Goal: Navigation & Orientation: Find specific page/section

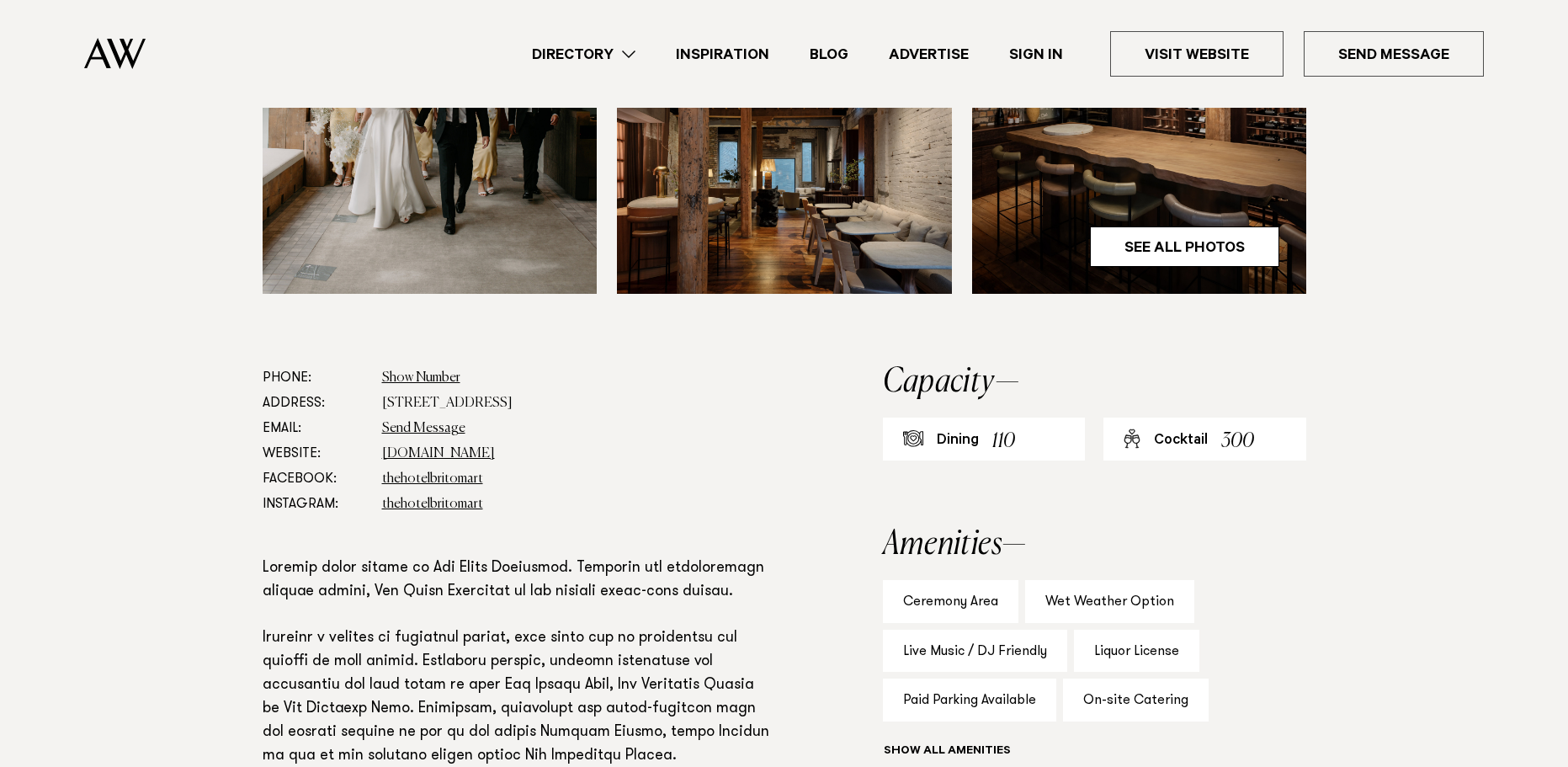
drag, startPoint x: 1378, startPoint y: 350, endPoint x: 1386, endPoint y: 449, distance: 99.3
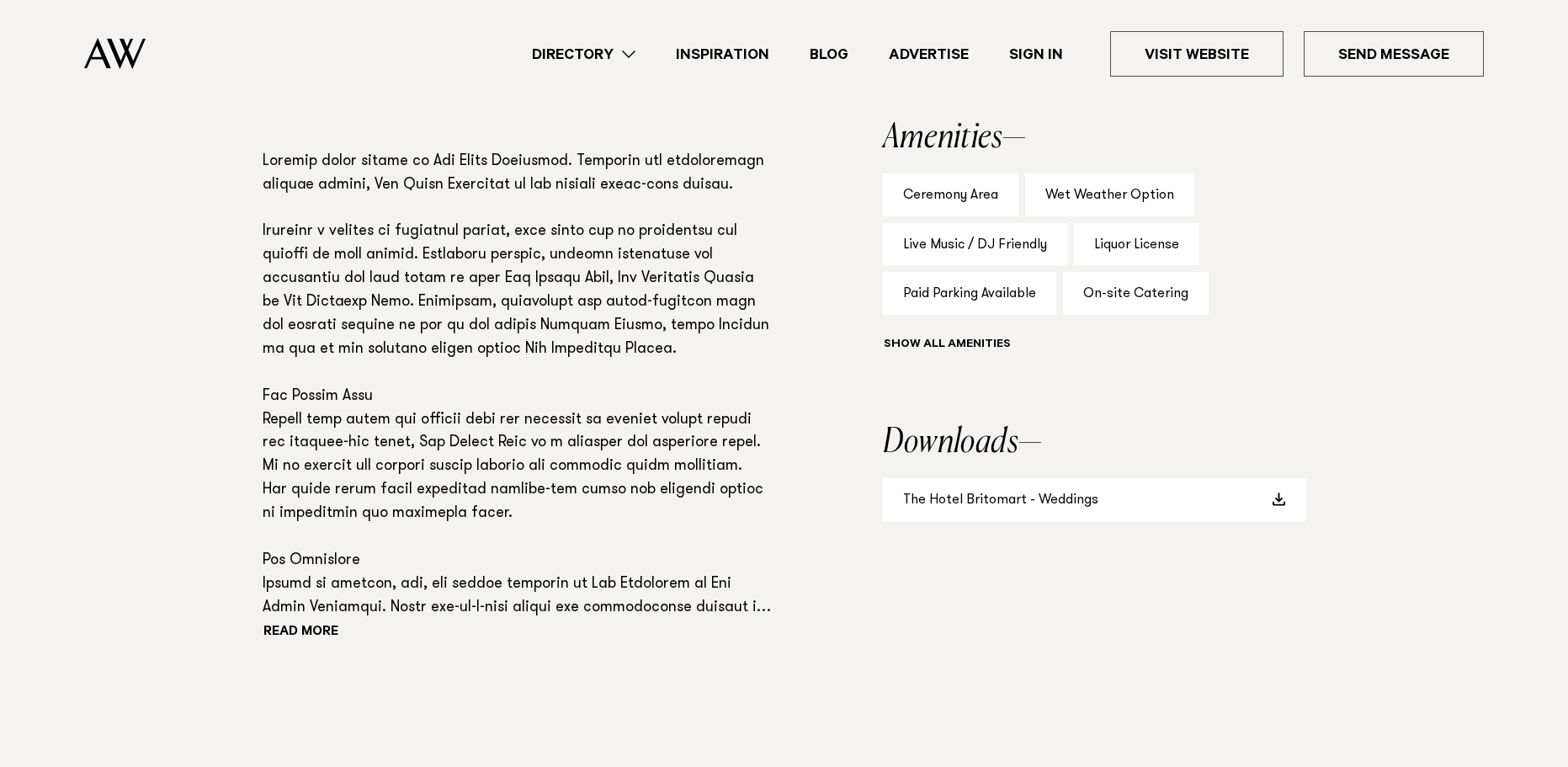
scroll to position [1130, 0]
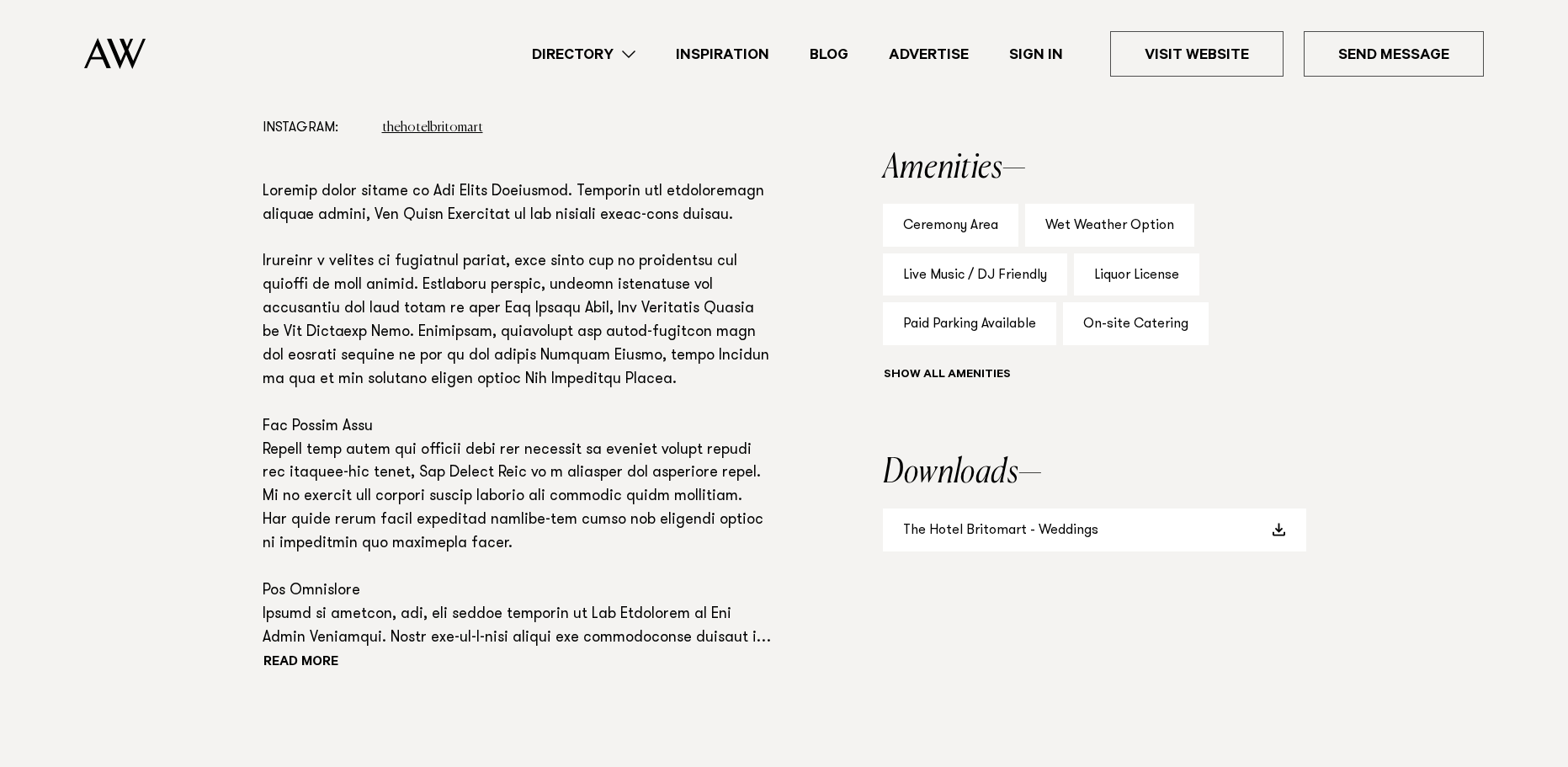
click at [475, 406] on p at bounding box center [518, 416] width 512 height 470
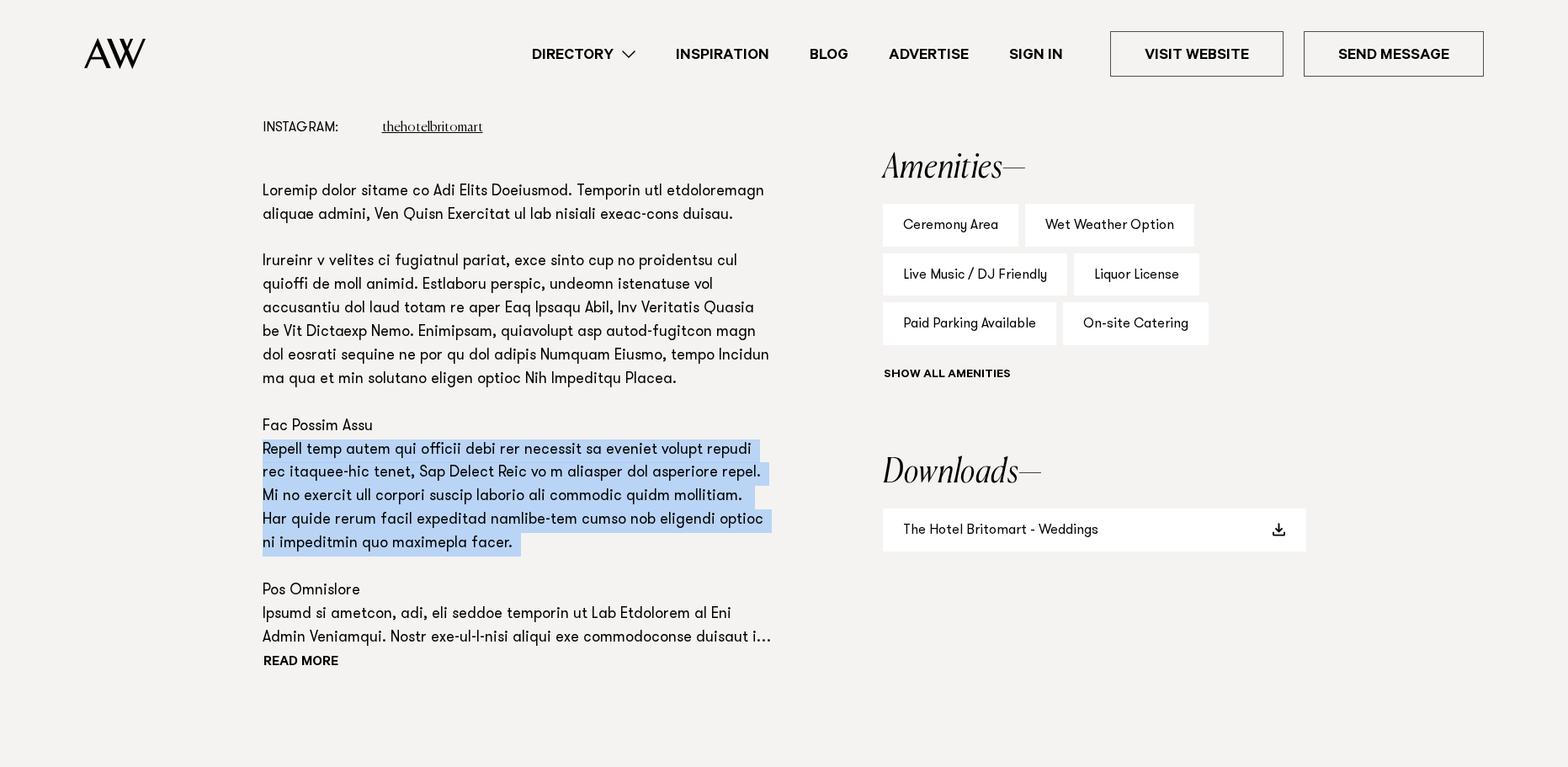
click at [475, 405] on p at bounding box center [518, 416] width 512 height 470
click at [492, 465] on p at bounding box center [518, 416] width 512 height 470
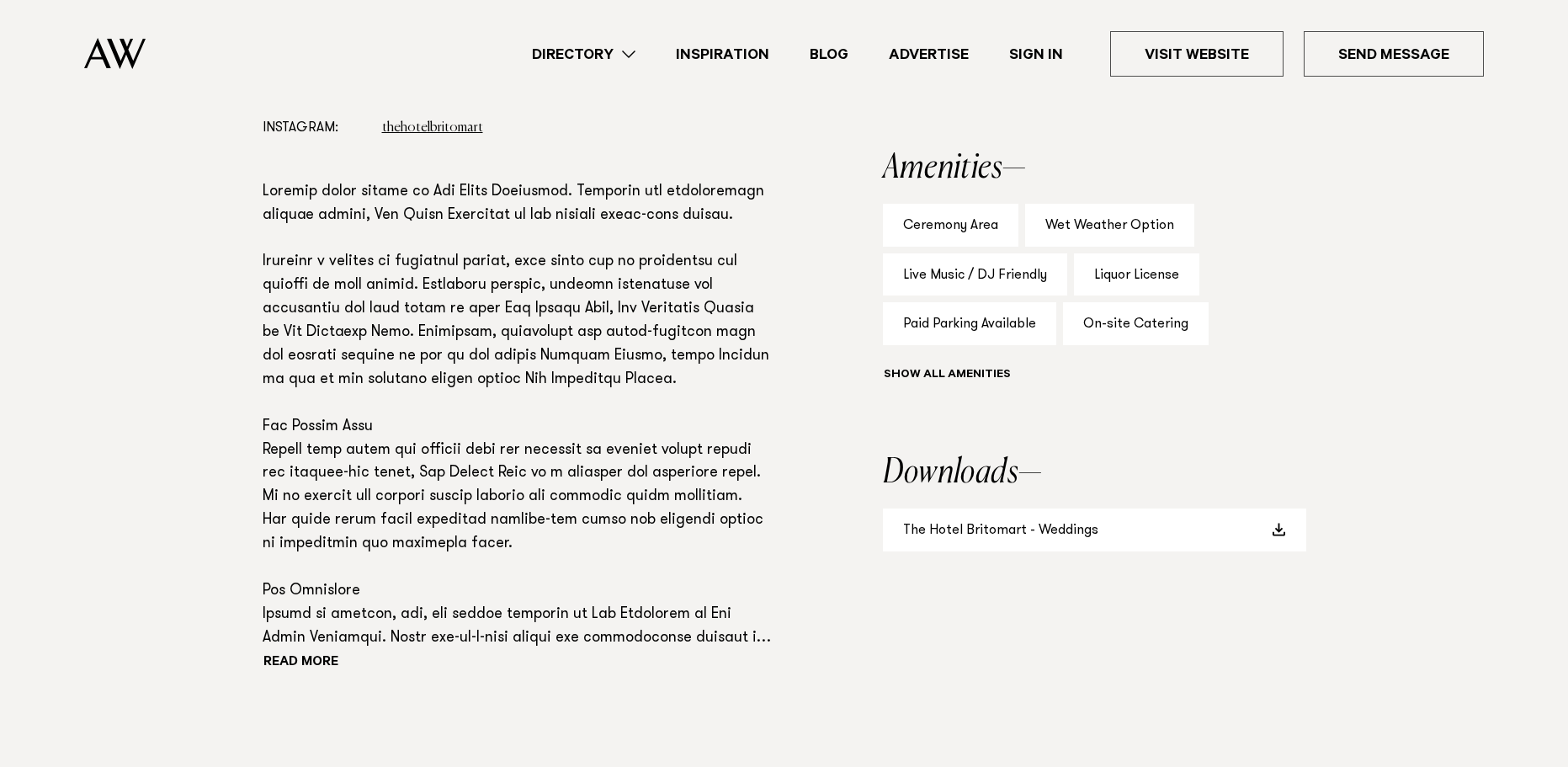
click at [528, 494] on p at bounding box center [518, 416] width 512 height 470
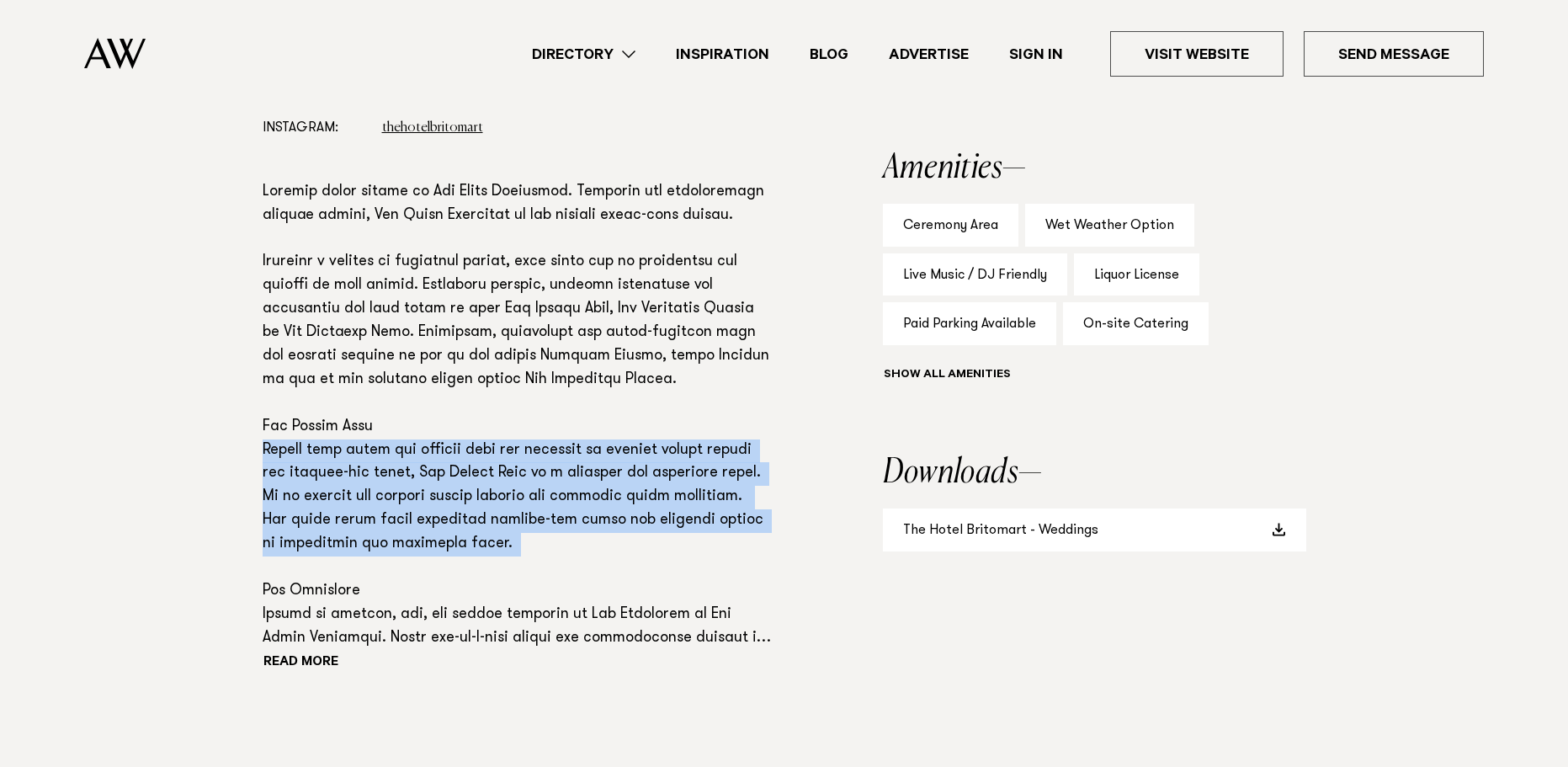
click at [528, 494] on p at bounding box center [518, 416] width 512 height 470
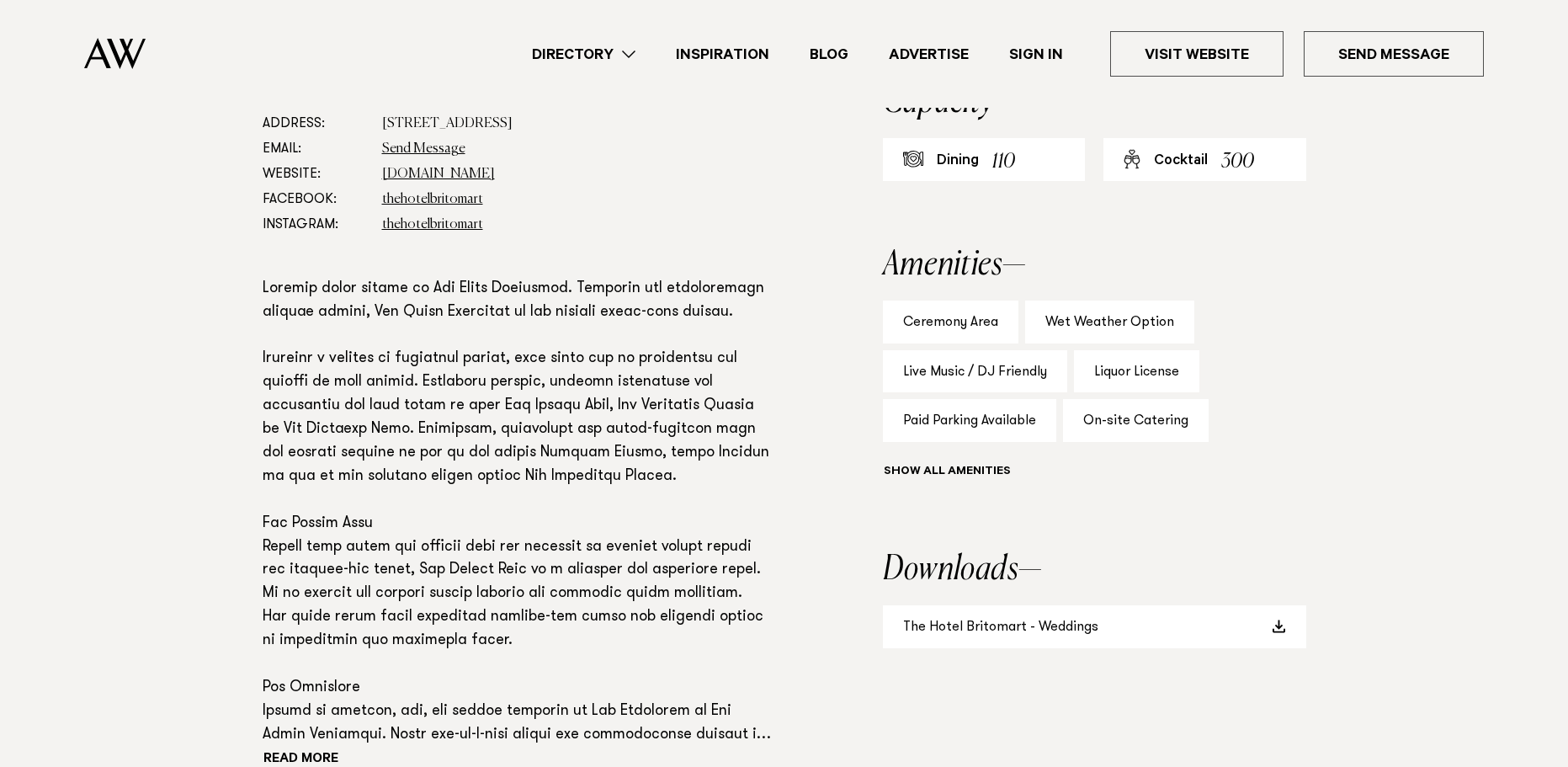
scroll to position [997, 0]
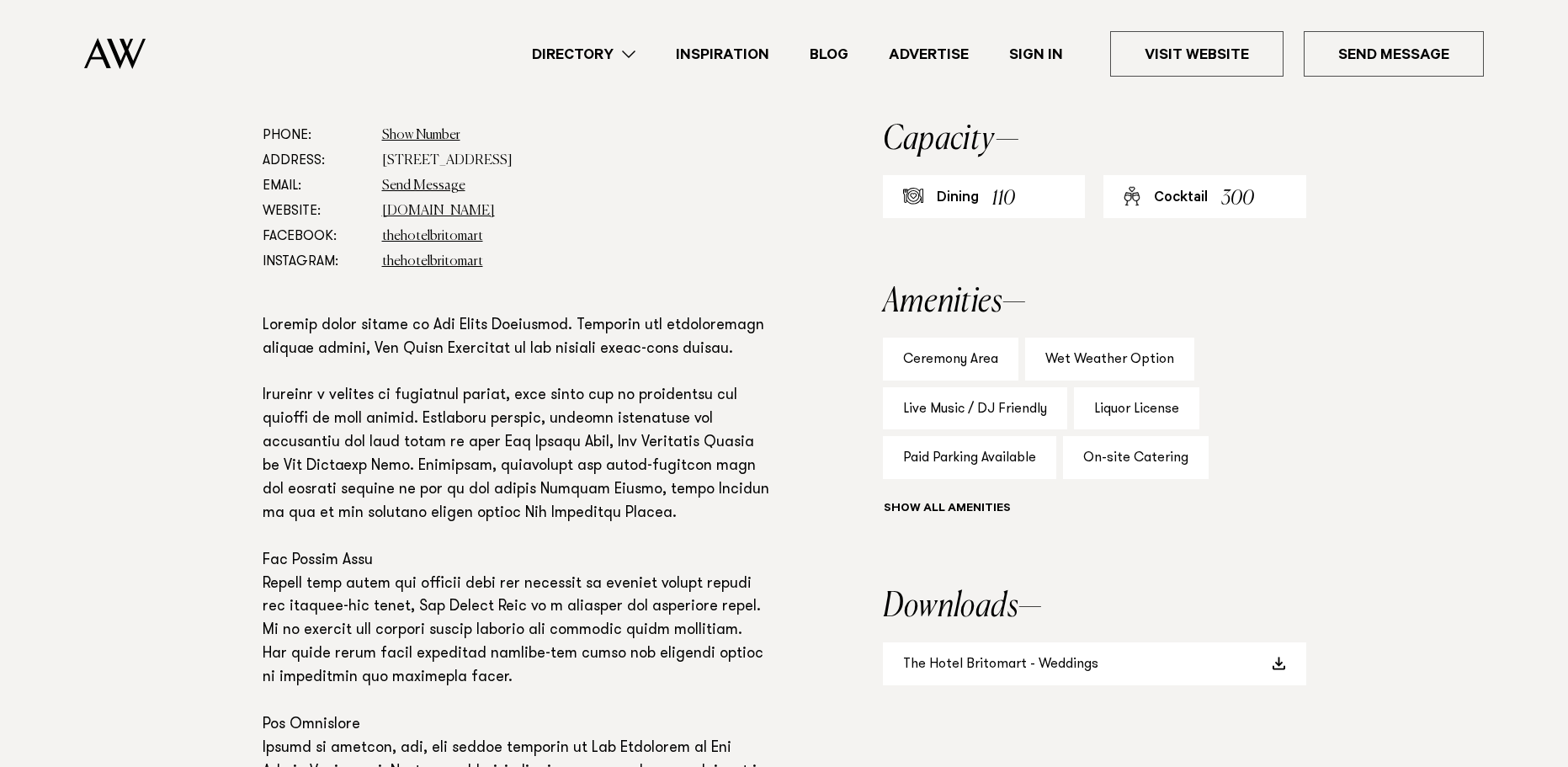
drag, startPoint x: 527, startPoint y: 494, endPoint x: 550, endPoint y: 440, distance: 58.7
click at [617, 55] on link "Directory" at bounding box center [584, 54] width 144 height 23
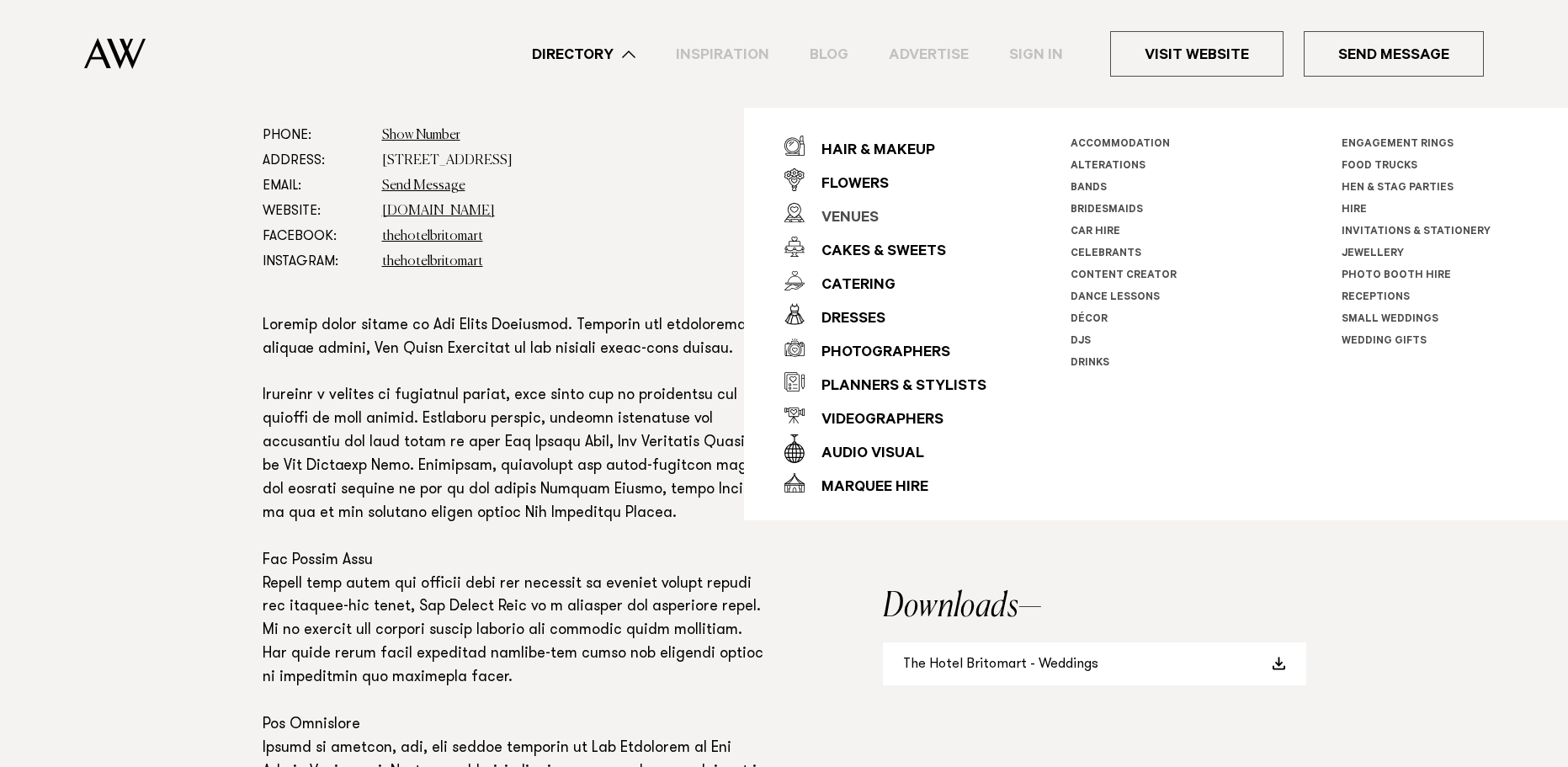
click at [858, 214] on div "Venues" at bounding box center [842, 219] width 74 height 34
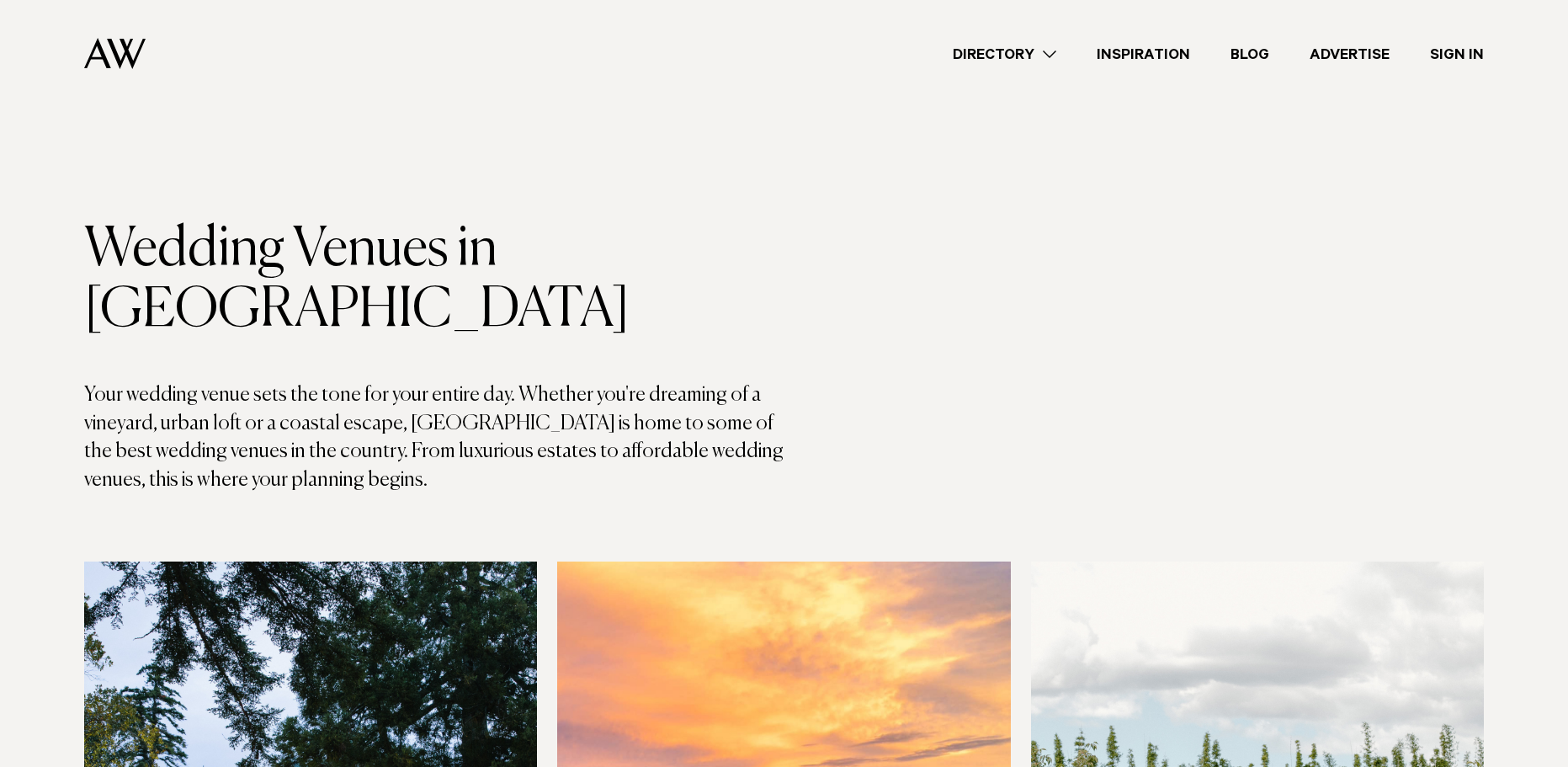
scroll to position [590, 0]
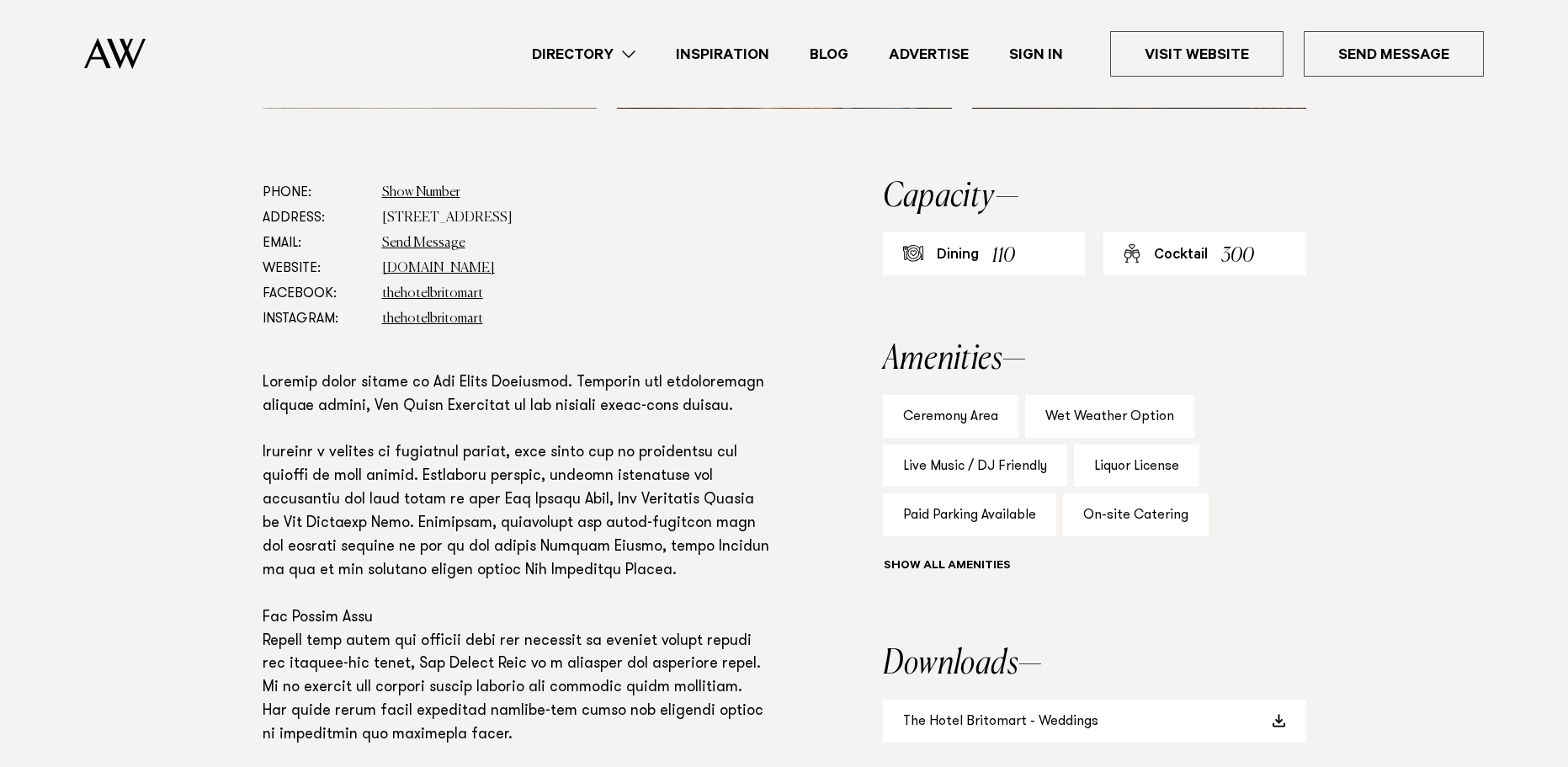
drag, startPoint x: 704, startPoint y: 449, endPoint x: 721, endPoint y: 578, distance: 130.1
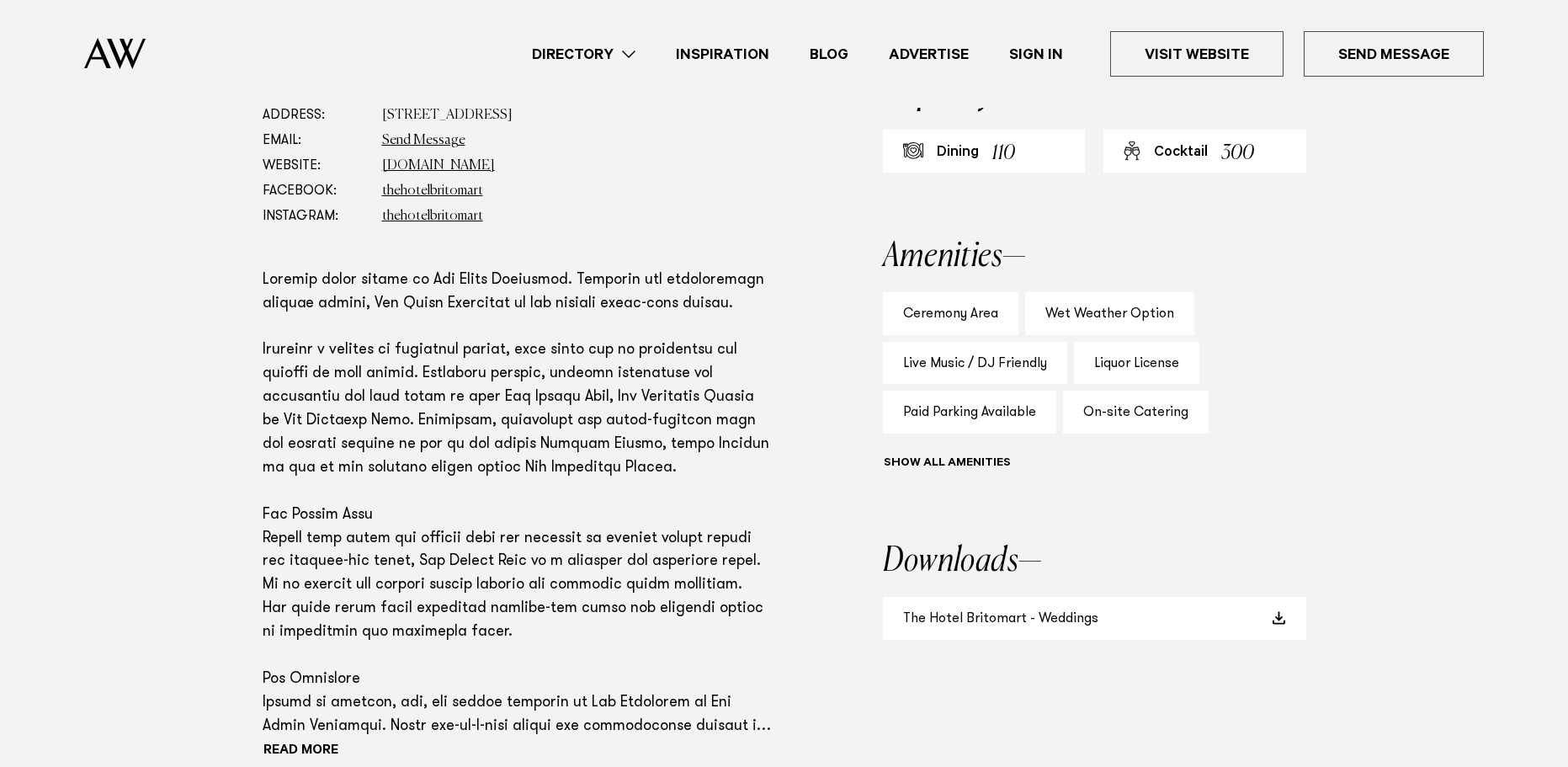
scroll to position [1139, 0]
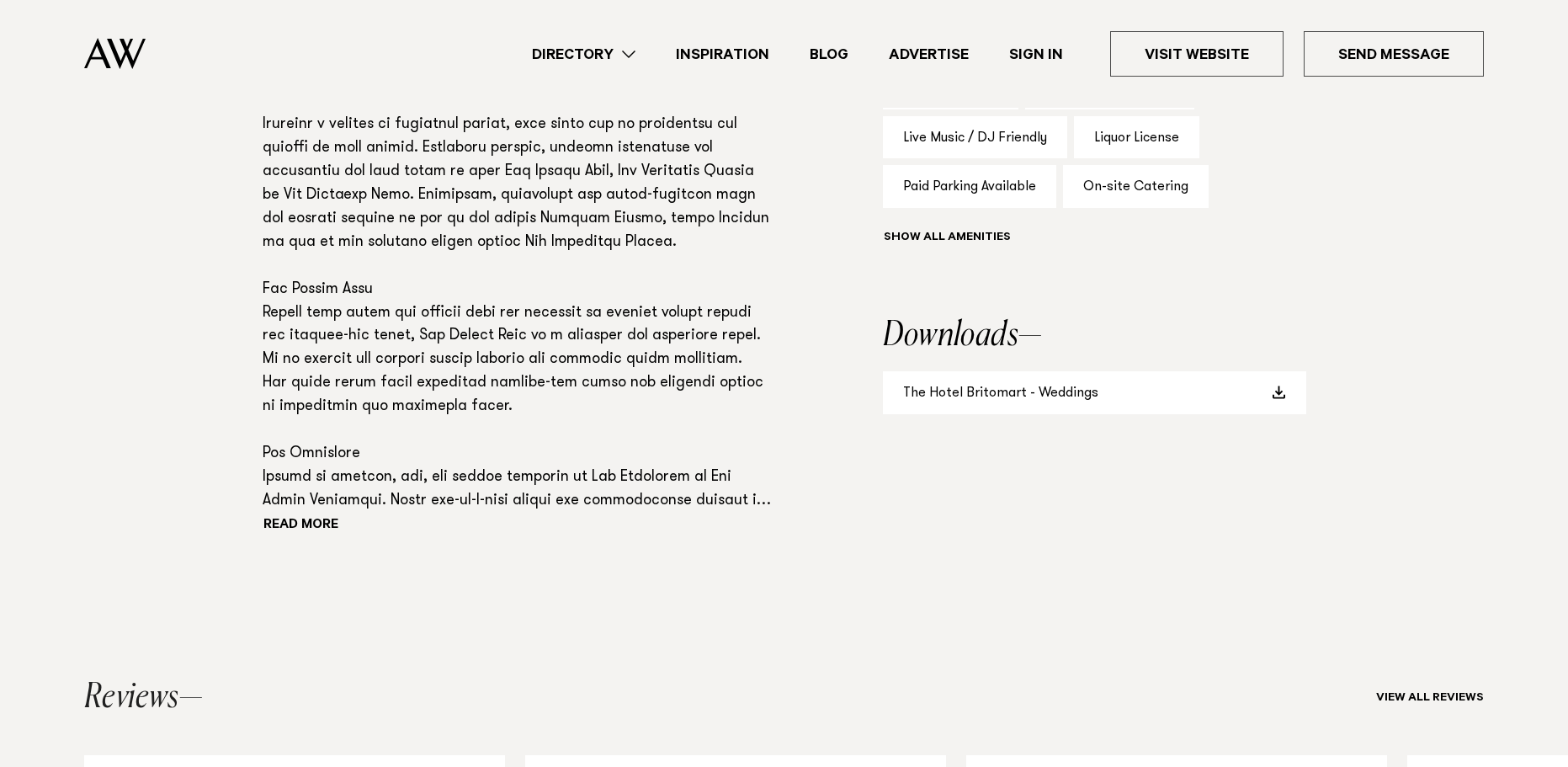
drag, startPoint x: 656, startPoint y: 370, endPoint x: 674, endPoint y: 570, distance: 200.8
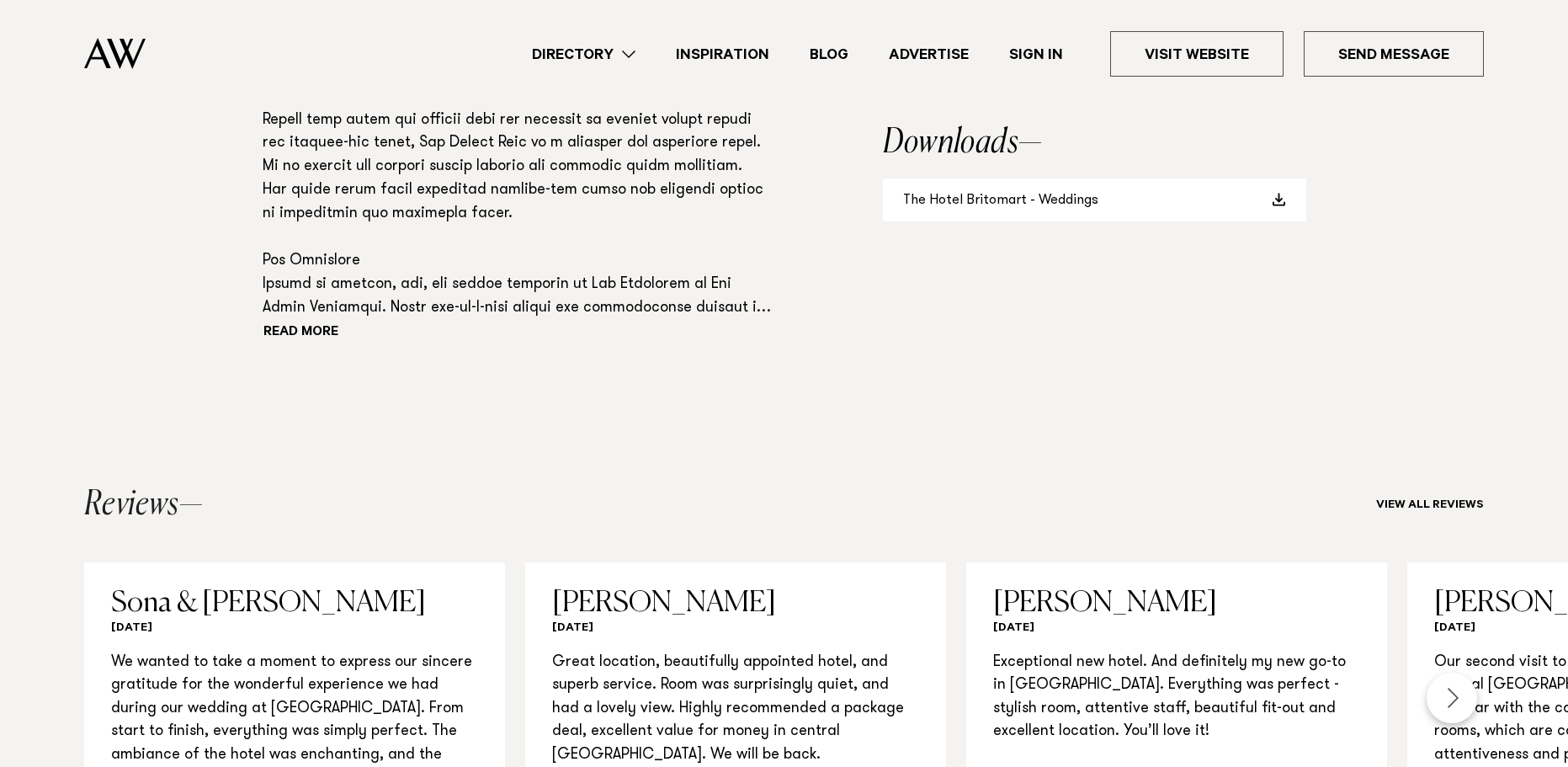
scroll to position [1368, 0]
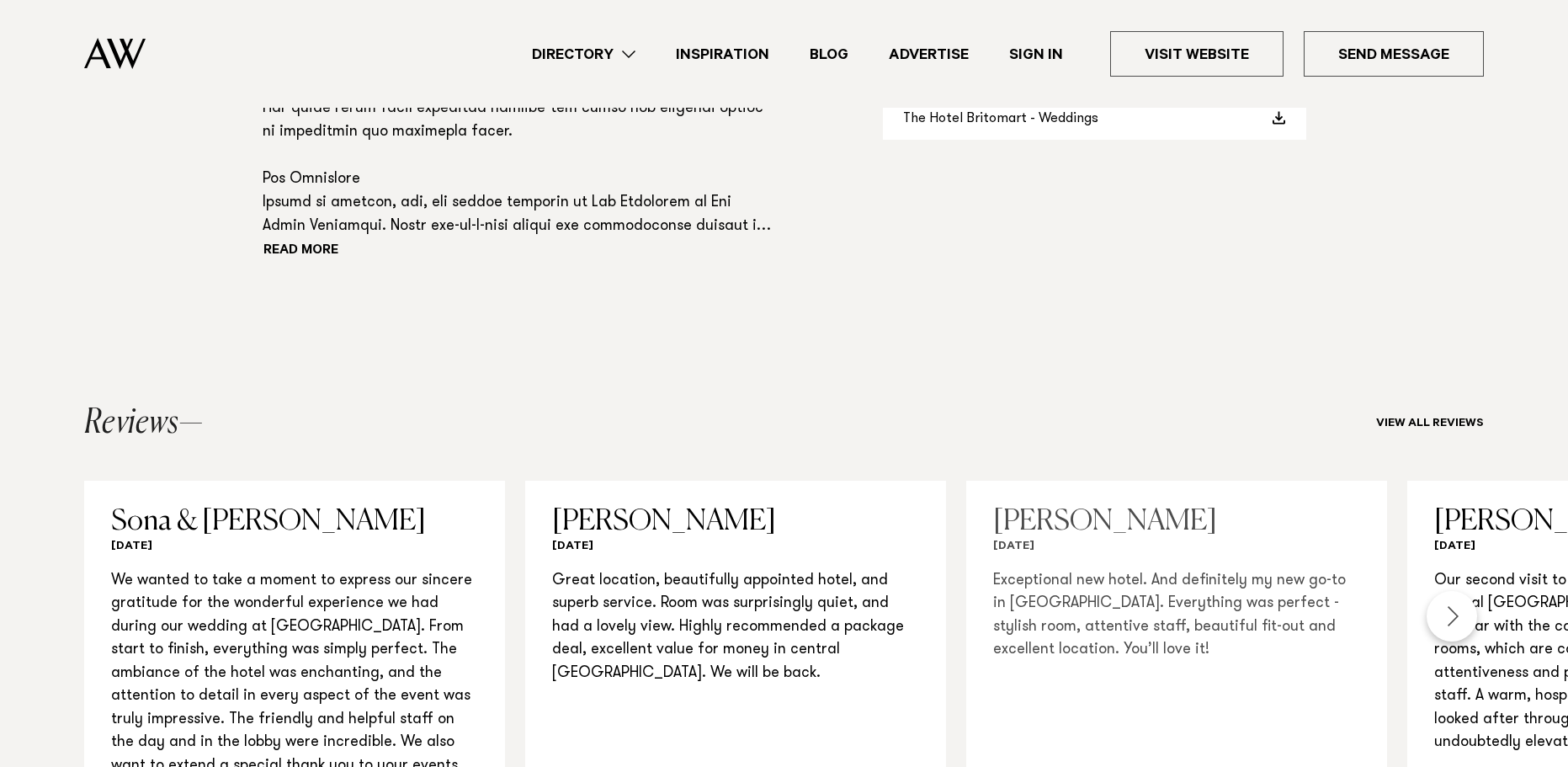
drag, startPoint x: 1142, startPoint y: 379, endPoint x: 1151, endPoint y: 564, distance: 185.2
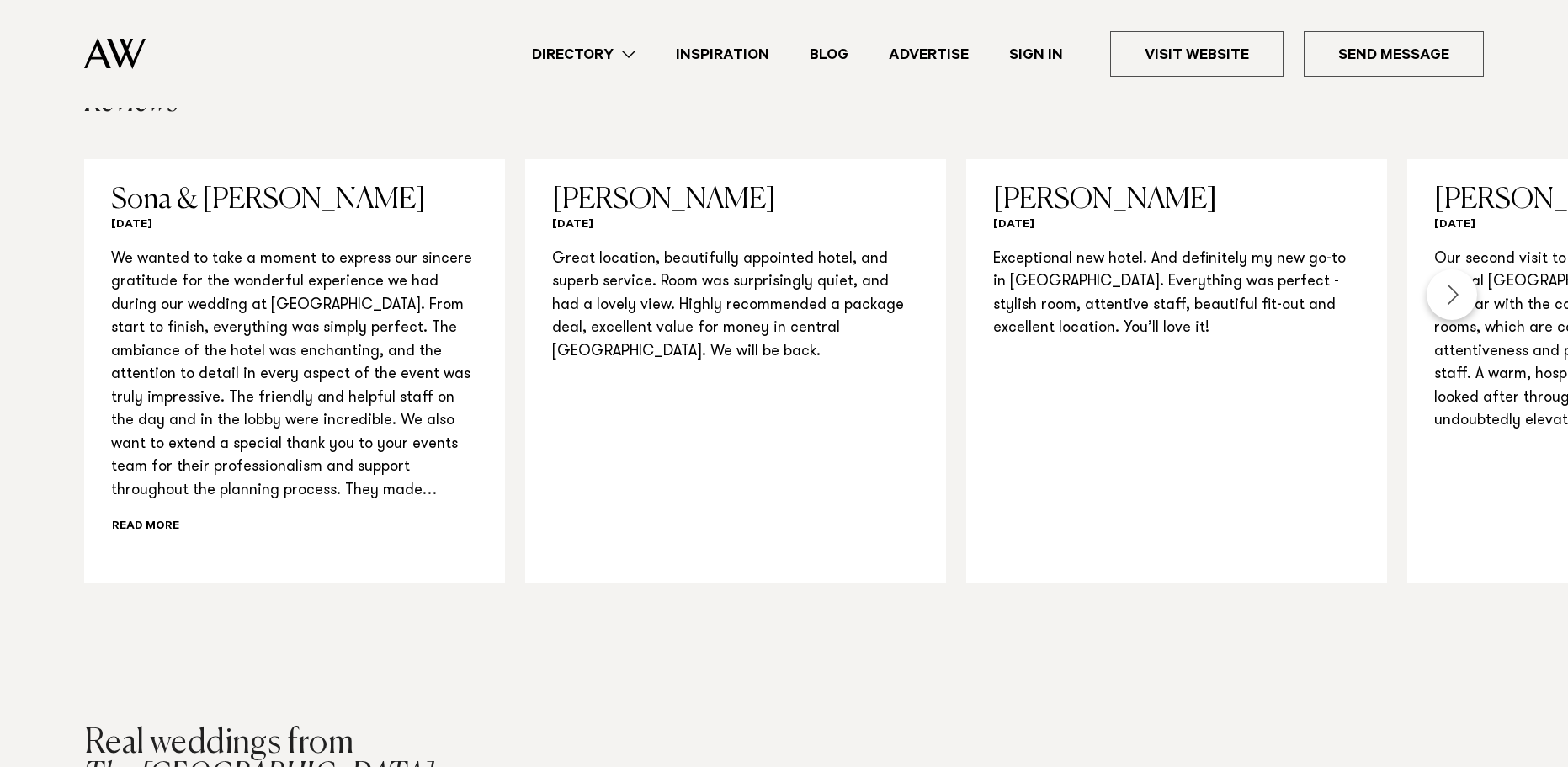
scroll to position [1680, 0]
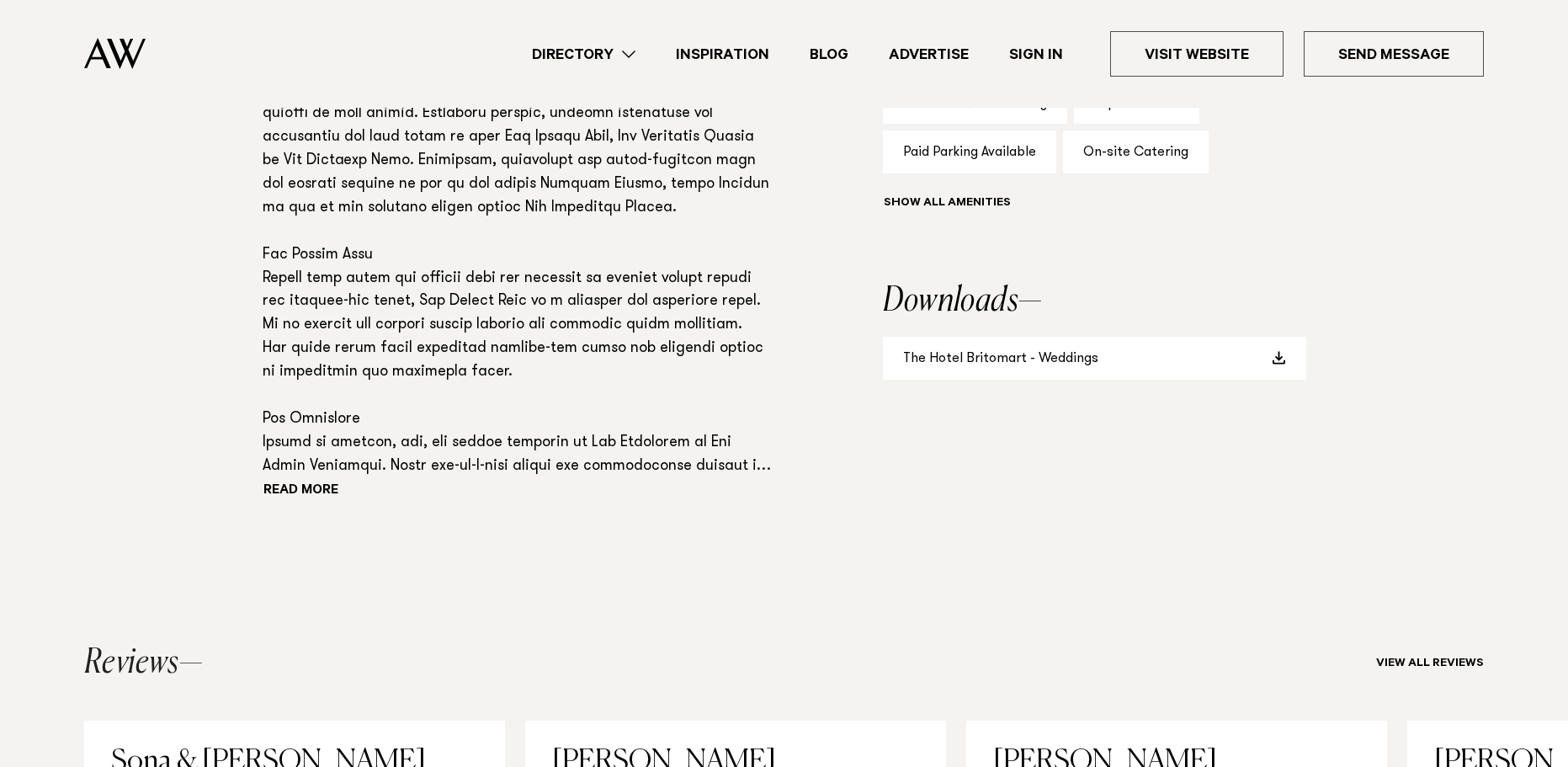
drag, startPoint x: 1061, startPoint y: 214, endPoint x: 1050, endPoint y: 7, distance: 207.3
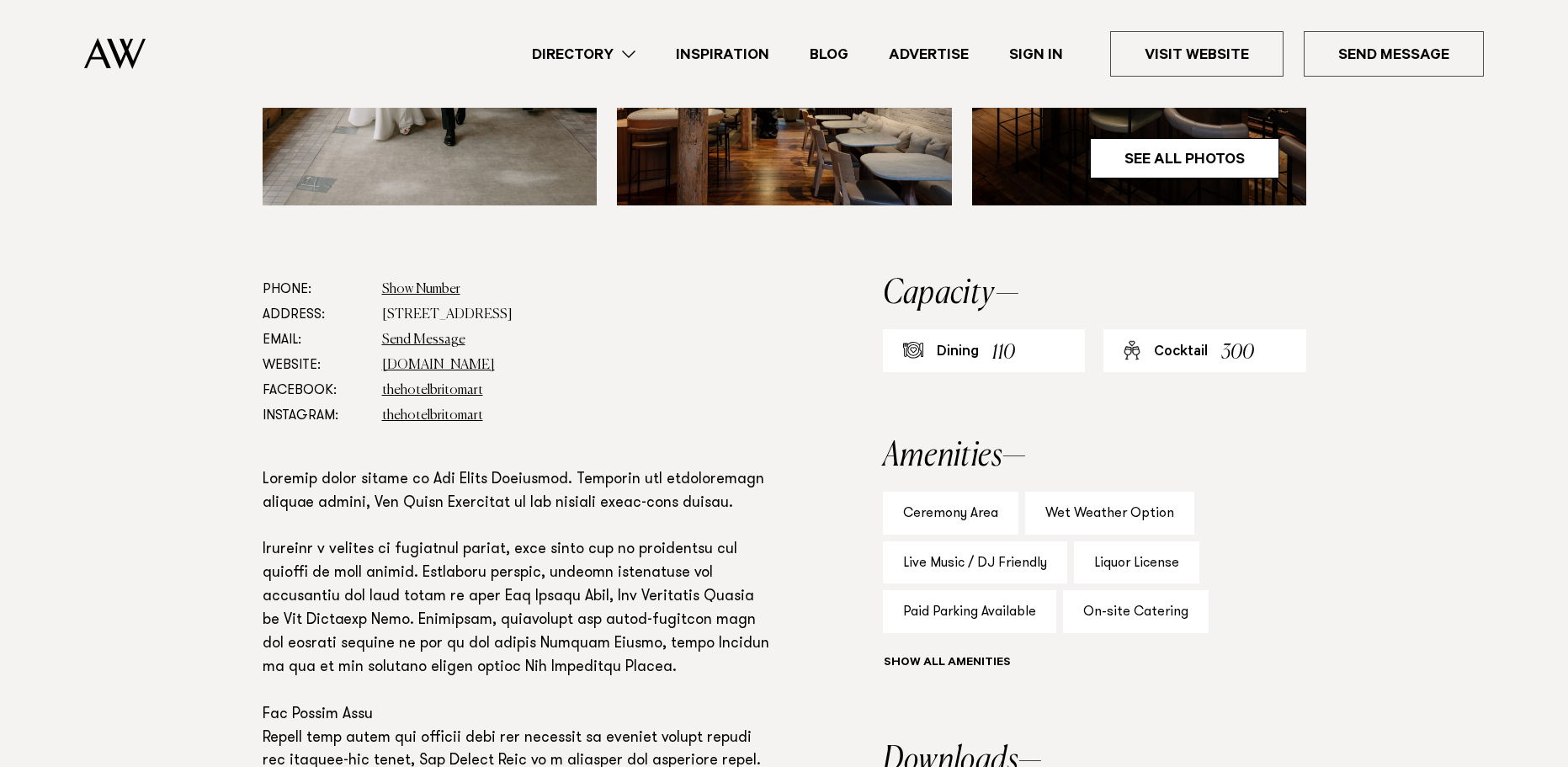
scroll to position [1095, 0]
